Goal: Task Accomplishment & Management: Manage account settings

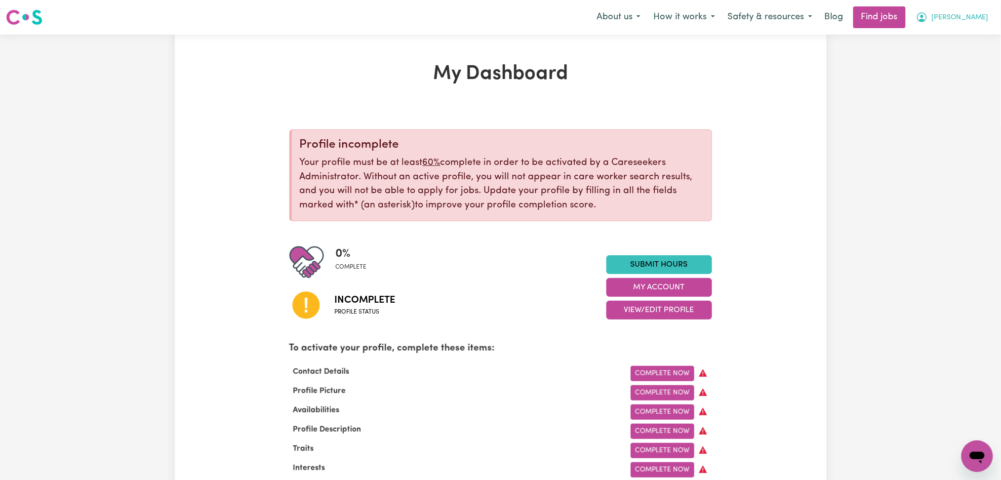
click at [969, 22] on span "[PERSON_NAME]" at bounding box center [960, 17] width 57 height 11
click at [943, 79] on link "Logout" at bounding box center [955, 75] width 78 height 19
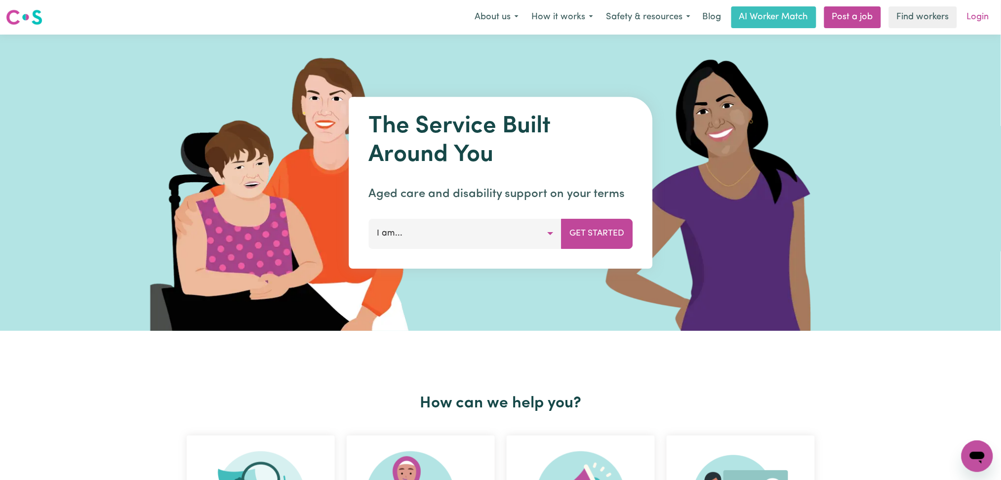
click at [972, 15] on link "Login" at bounding box center [978, 17] width 34 height 22
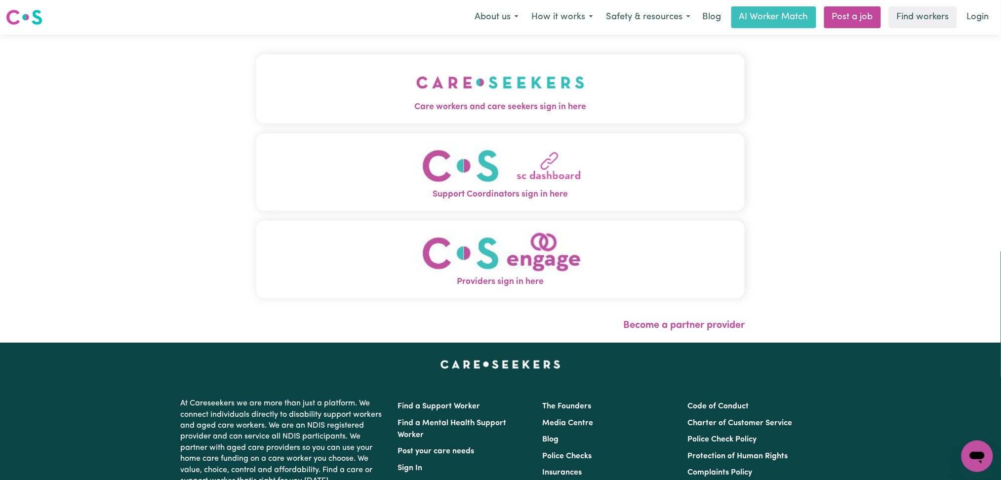
click at [478, 104] on div "Care workers and care seekers sign in here Support Coordinators sign in here Pr…" at bounding box center [500, 189] width 501 height 308
click at [467, 159] on img "Support Coordinators sign in here" at bounding box center [500, 165] width 168 height 45
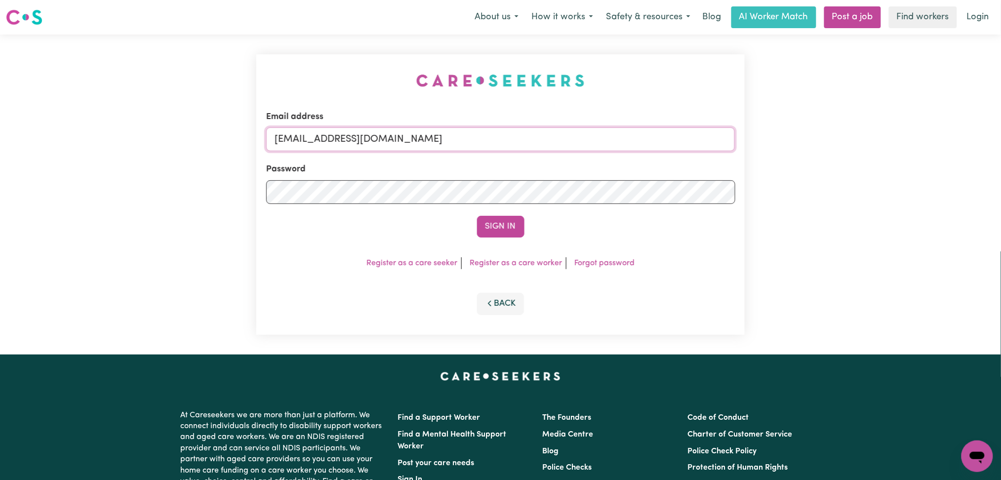
click at [416, 131] on input "[EMAIL_ADDRESS][DOMAIN_NAME]" at bounding box center [500, 139] width 469 height 24
drag, startPoint x: 325, startPoint y: 131, endPoint x: 573, endPoint y: 133, distance: 247.8
click at [573, 133] on input "Superuser~[EMAIL_ADDRESS][DOMAIN_NAME]" at bounding box center [500, 139] width 469 height 24
type input "Superuser~[EMAIL_ADDRESS][DOMAIN_NAME]"
click at [504, 216] on form "Email address Superuser~[EMAIL_ADDRESS][DOMAIN_NAME] Password Sign In" at bounding box center [500, 174] width 469 height 127
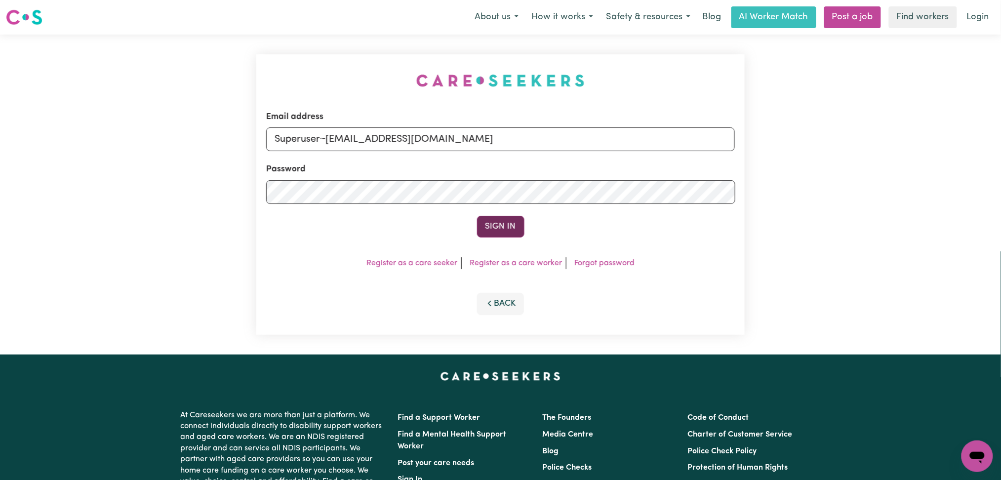
click at [504, 217] on button "Sign In" at bounding box center [500, 227] width 47 height 22
